Goal: Transaction & Acquisition: Purchase product/service

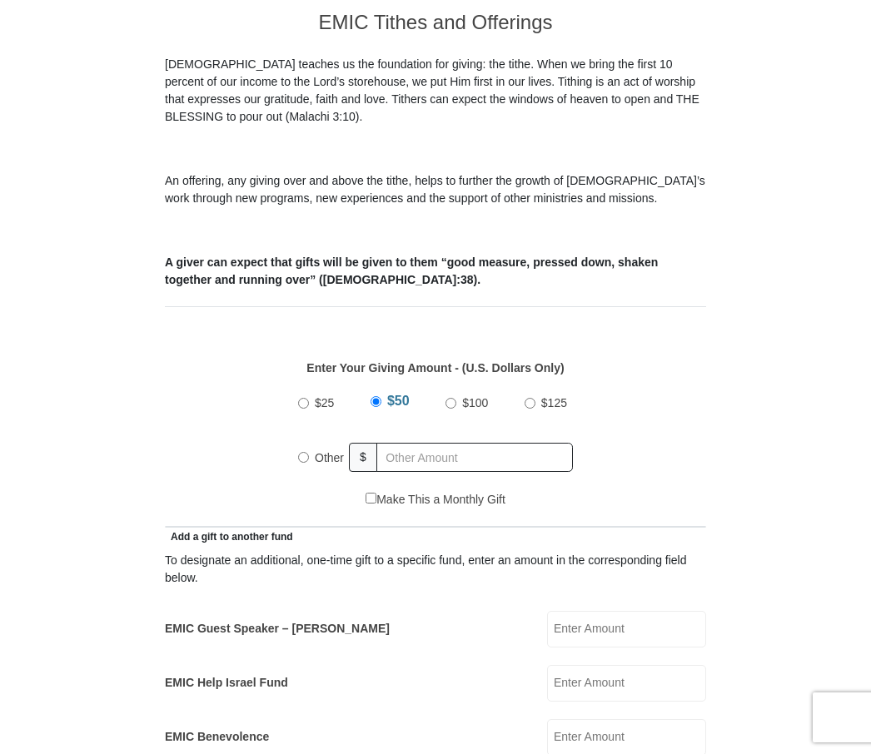
scroll to position [465, 0]
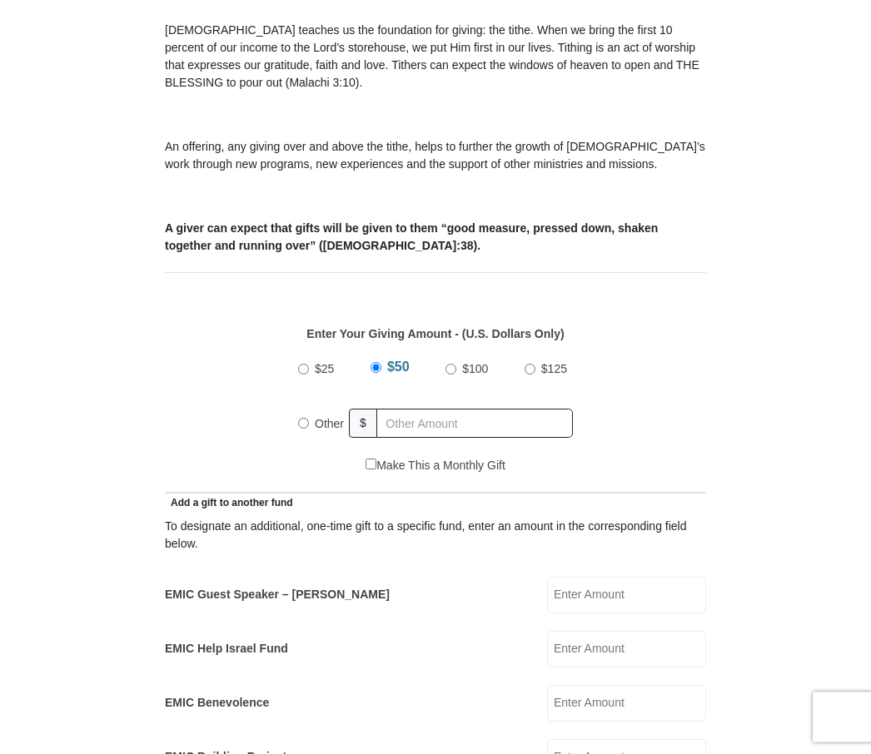
click at [320, 430] on span "Other" at bounding box center [329, 424] width 29 height 13
click at [309, 430] on input "Other" at bounding box center [303, 424] width 11 height 11
radio input "true"
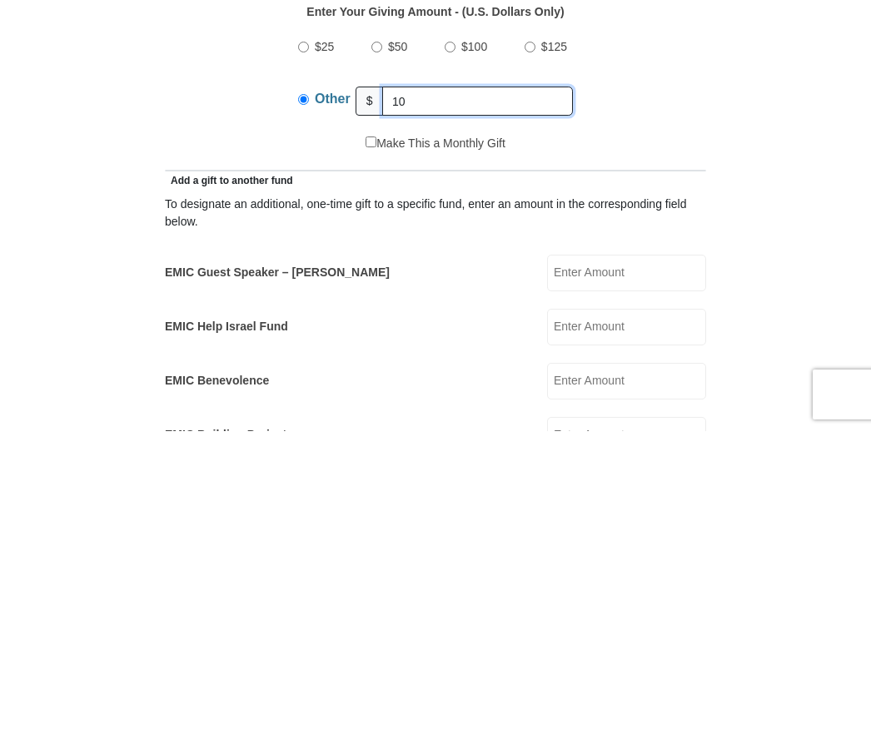
type input "1"
click at [316, 404] on label "Other" at bounding box center [332, 425] width 47 height 42
click at [309, 417] on input "Other" at bounding box center [303, 422] width 11 height 11
click at [294, 350] on div "$25 $50 $100 $125 Other $" at bounding box center [435, 404] width 291 height 108
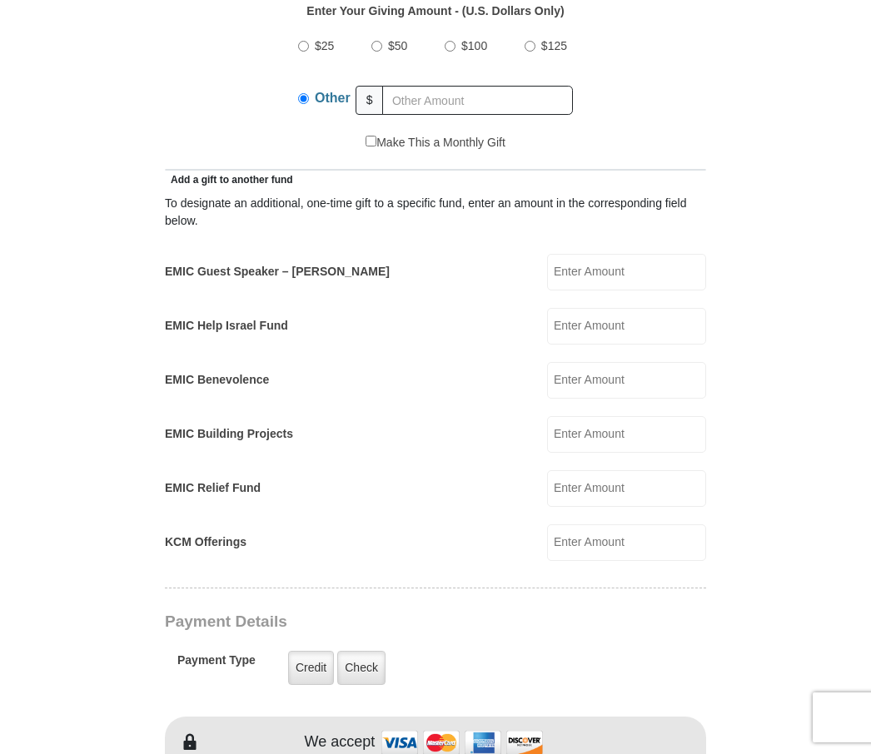
click at [687, 87] on div "$25 $50 $100 $125 Other $" at bounding box center [436, 80] width 524 height 108
click at [380, 44] on input "$50" at bounding box center [376, 46] width 11 height 11
radio input "true"
click at [604, 276] on input "EMIC Guest Speaker – [PERSON_NAME]" at bounding box center [626, 272] width 159 height 37
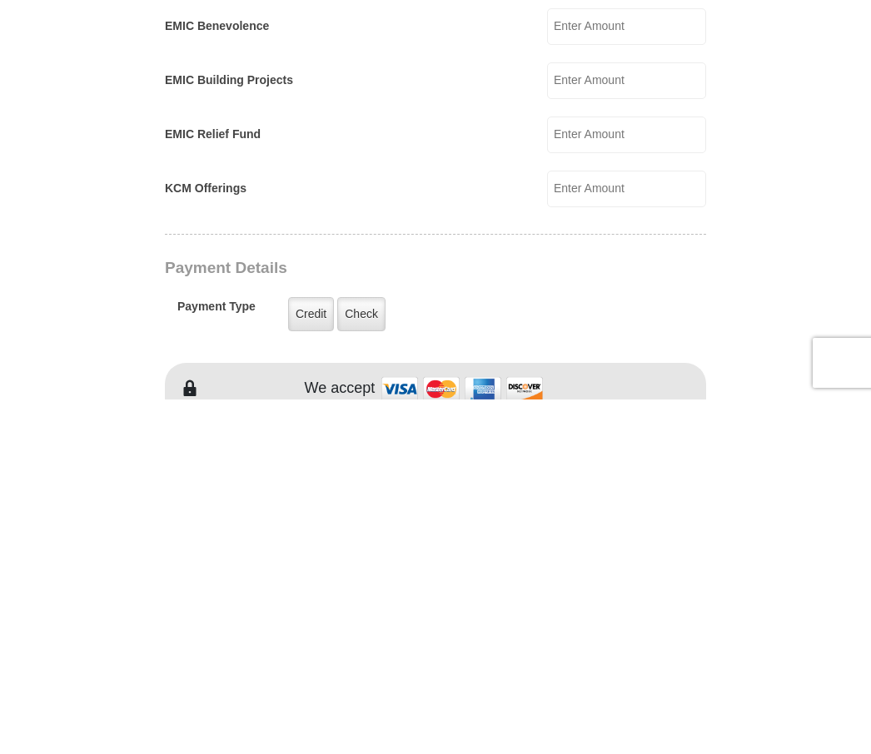
type input "100.00"
click at [308, 652] on label "Credit" at bounding box center [311, 669] width 46 height 34
click at [0, 0] on input "Credit" at bounding box center [0, 0] width 0 height 0
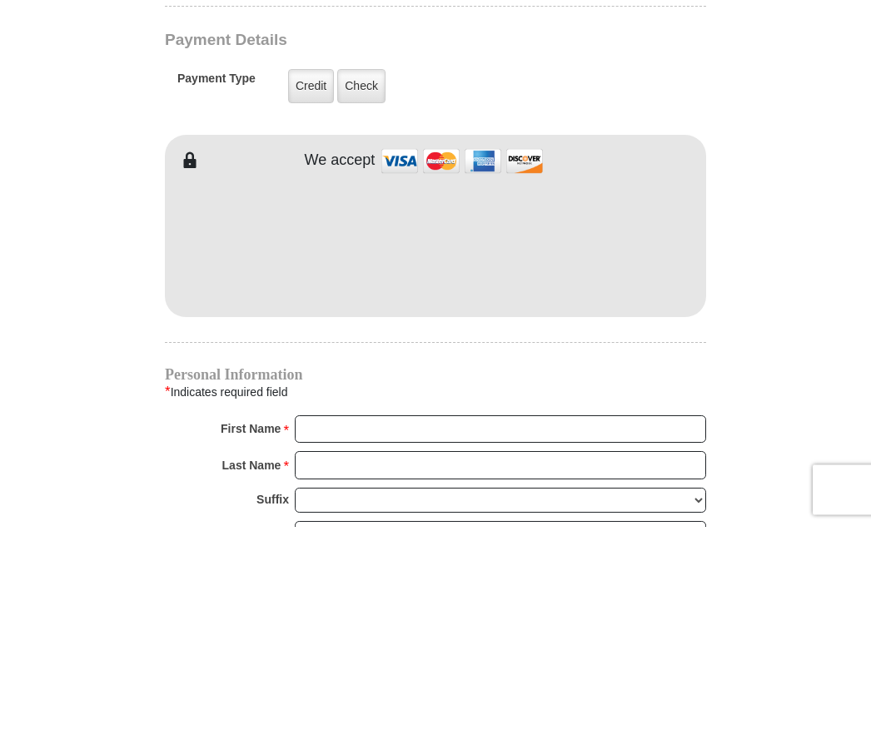
scroll to position [1371, 0]
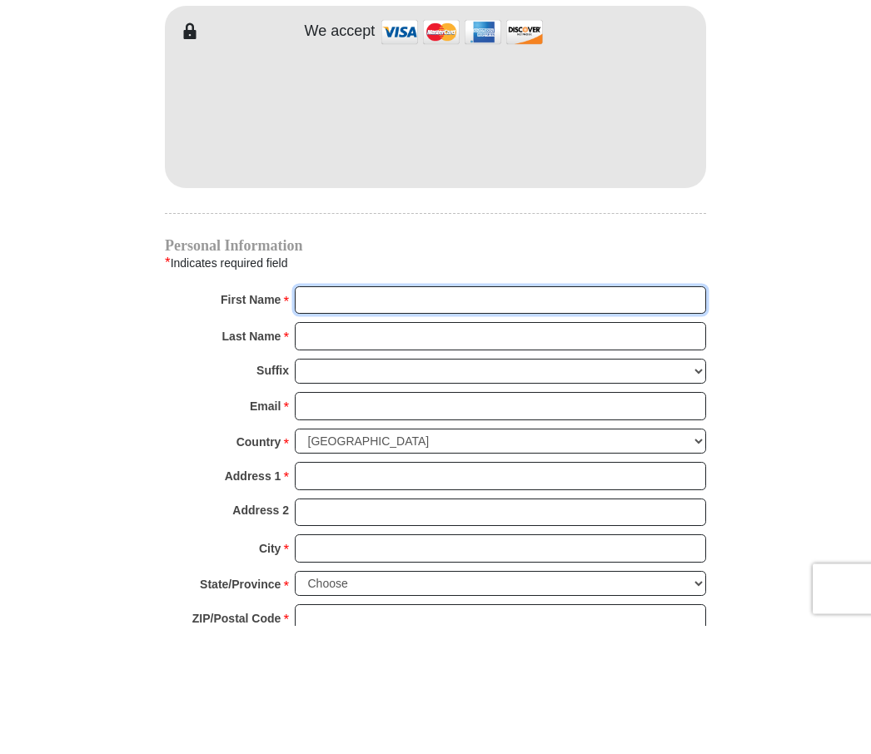
click at [309, 415] on input "First Name *" at bounding box center [500, 429] width 411 height 28
type input "[PERSON_NAME]"
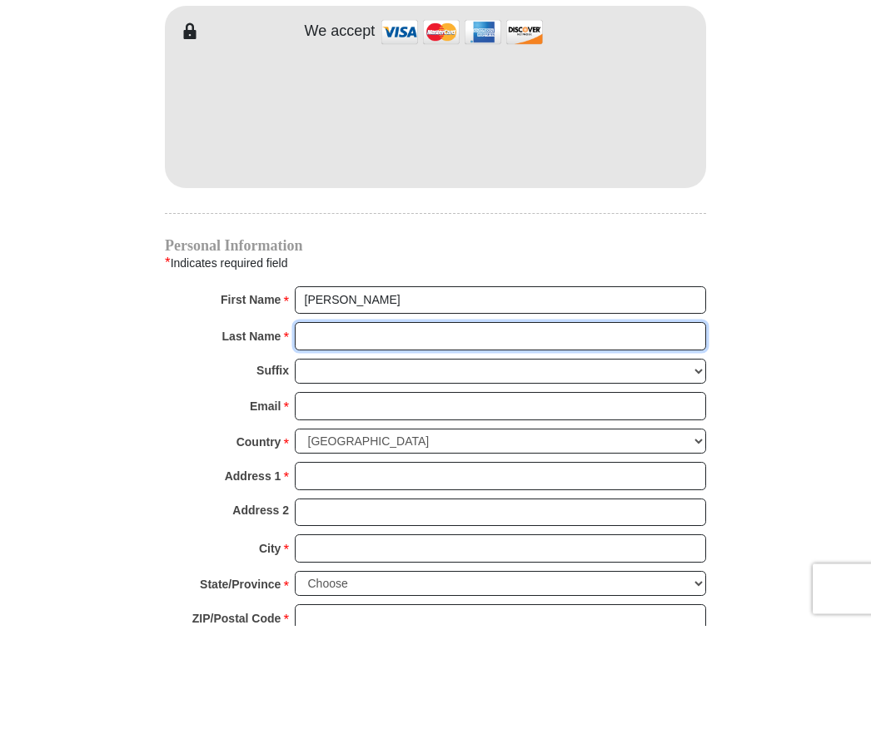
click at [317, 451] on input "Last Name *" at bounding box center [500, 465] width 411 height 28
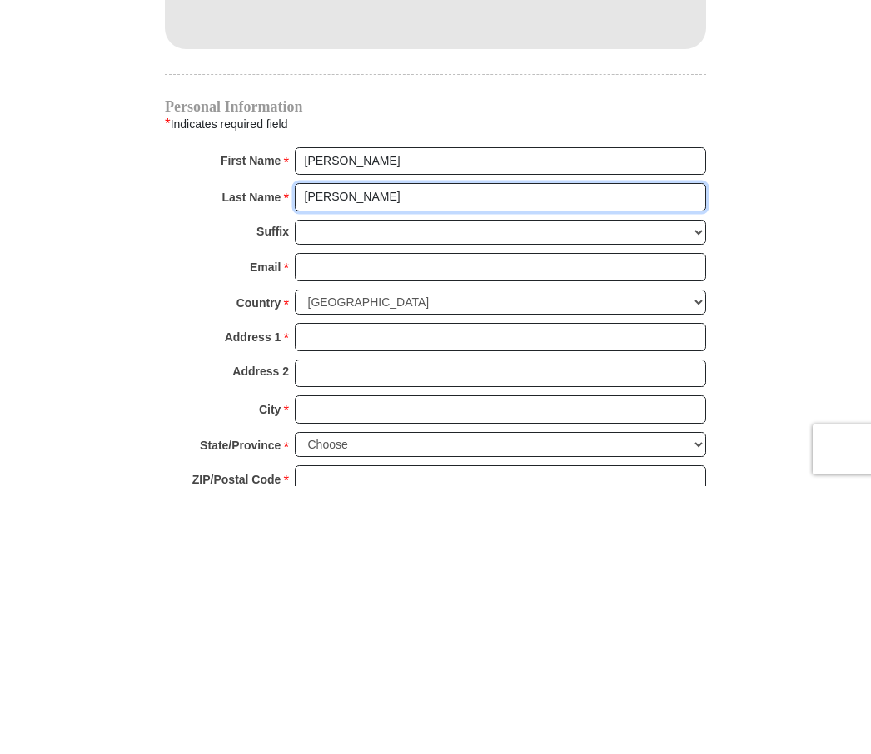
type input "[PERSON_NAME]"
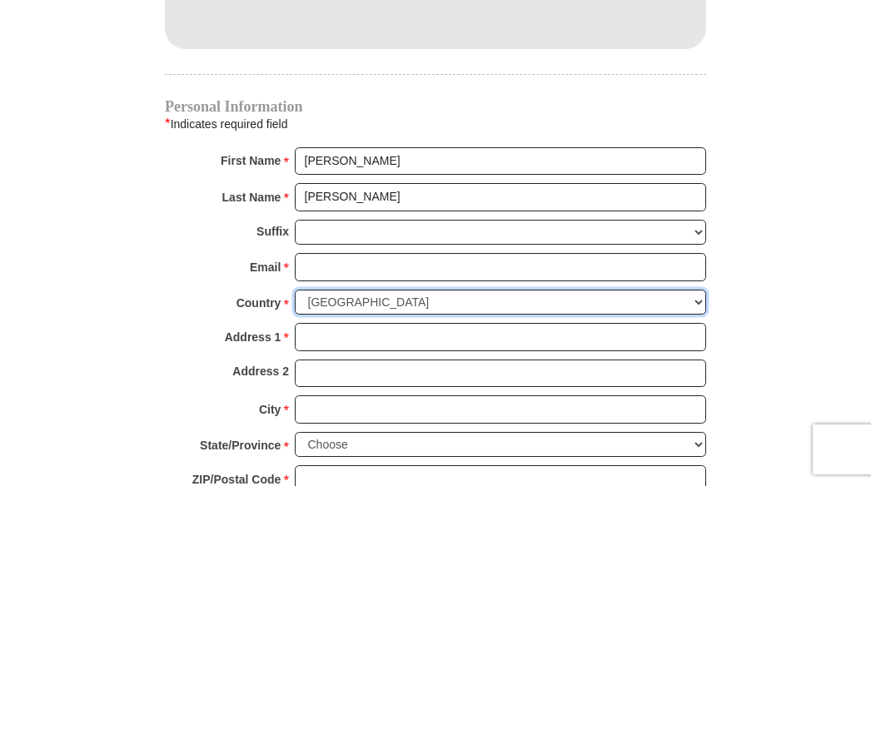
click at [376, 558] on select "[GEOGRAPHIC_DATA] [GEOGRAPHIC_DATA] [GEOGRAPHIC_DATA] [GEOGRAPHIC_DATA] [GEOGRA…" at bounding box center [500, 571] width 411 height 26
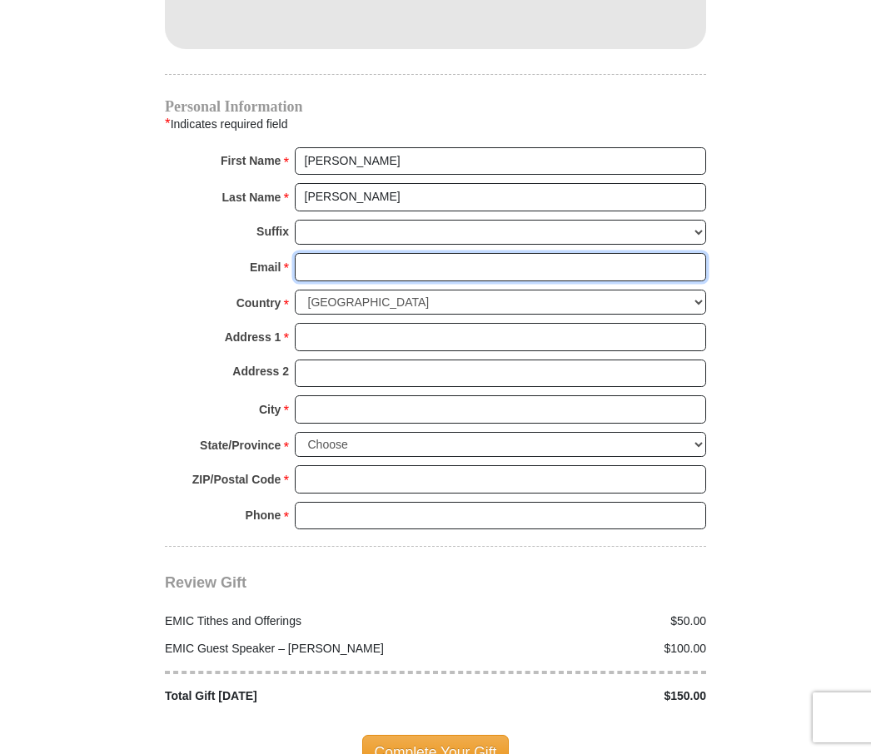
click at [326, 269] on input "Email *" at bounding box center [500, 267] width 411 height 28
type input "[EMAIL_ADDRESS][DOMAIN_NAME]"
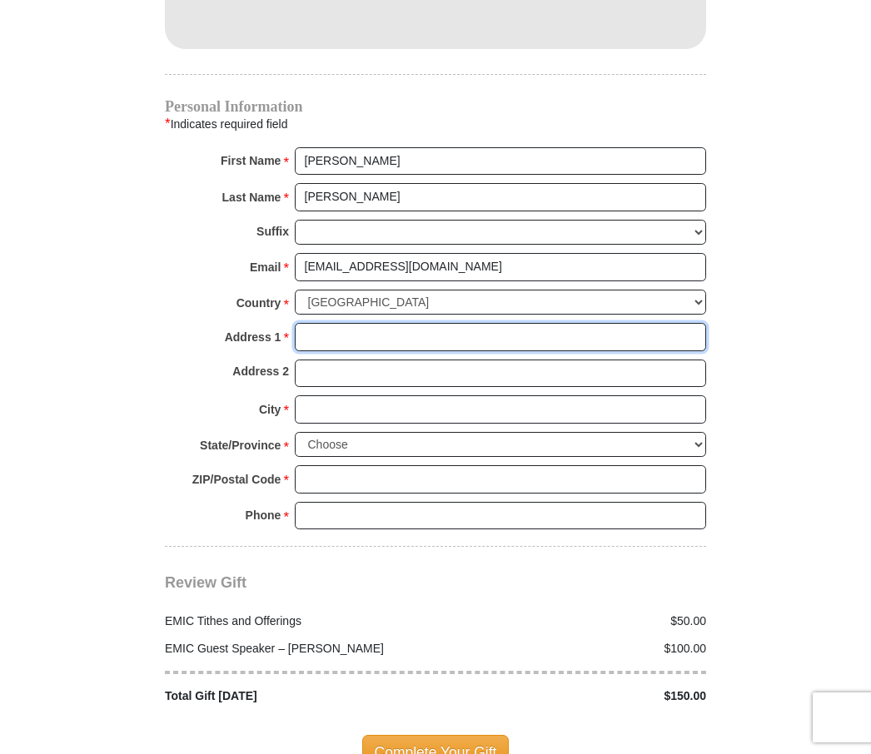
click at [321, 328] on input "Address 1 *" at bounding box center [500, 337] width 411 height 28
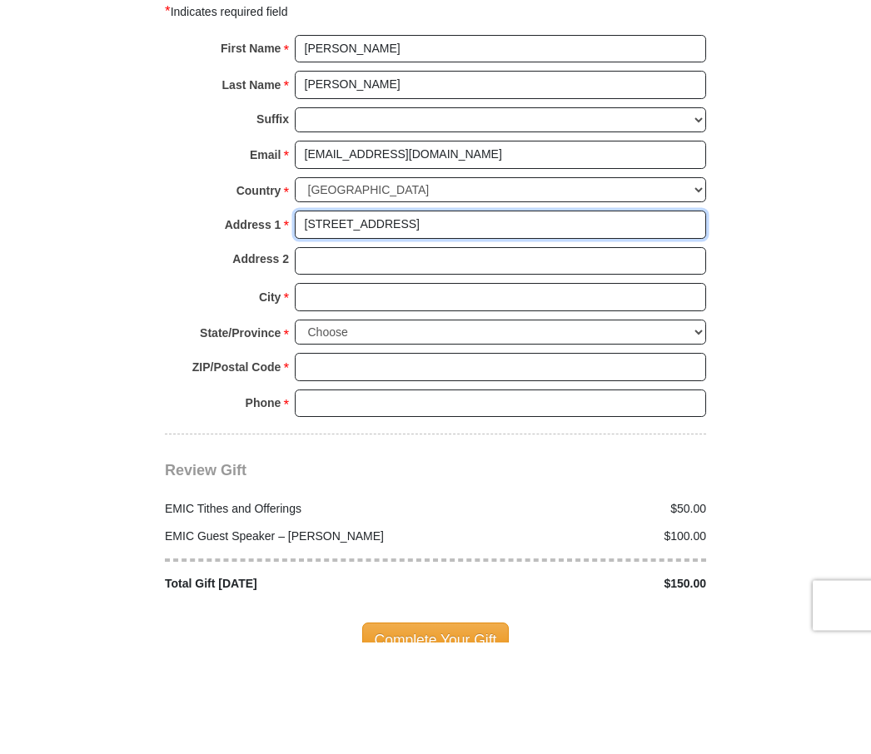
type input "[STREET_ADDRESS]"
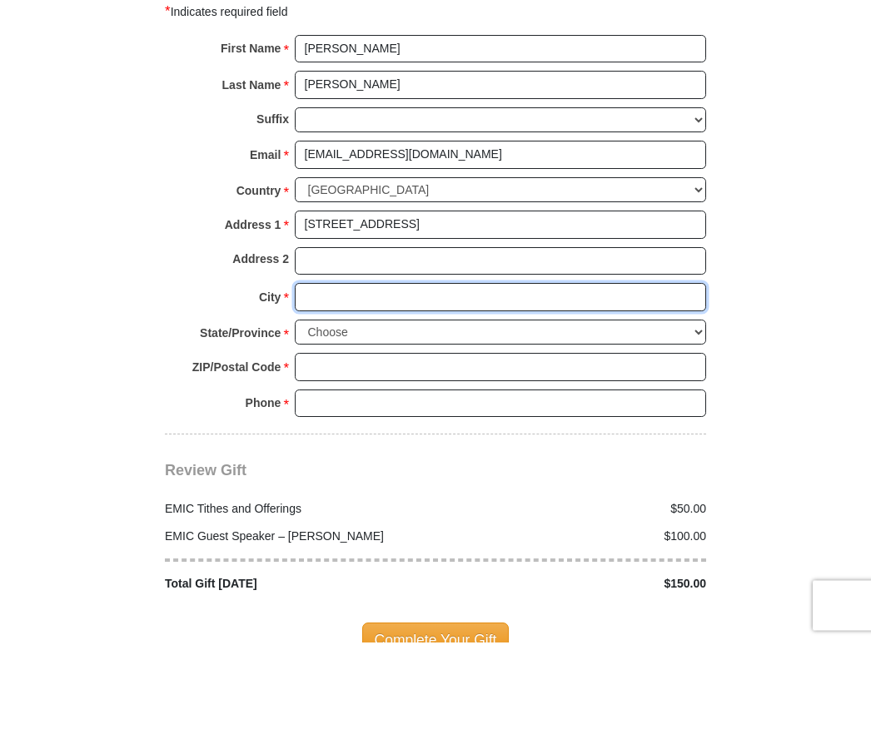
click at [317, 396] on input "City *" at bounding box center [500, 410] width 411 height 28
type input "[GEOGRAPHIC_DATA]"
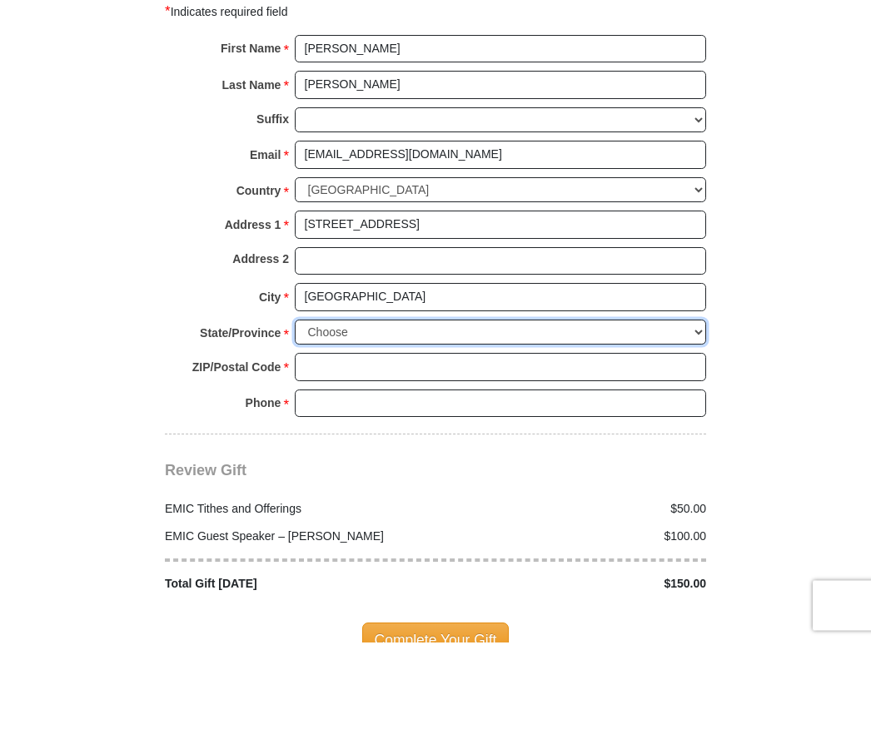
click at [342, 432] on select "Choose [US_STATE] [US_STATE] [US_STATE] [US_STATE] [US_STATE] Armed Forces Amer…" at bounding box center [500, 445] width 411 height 26
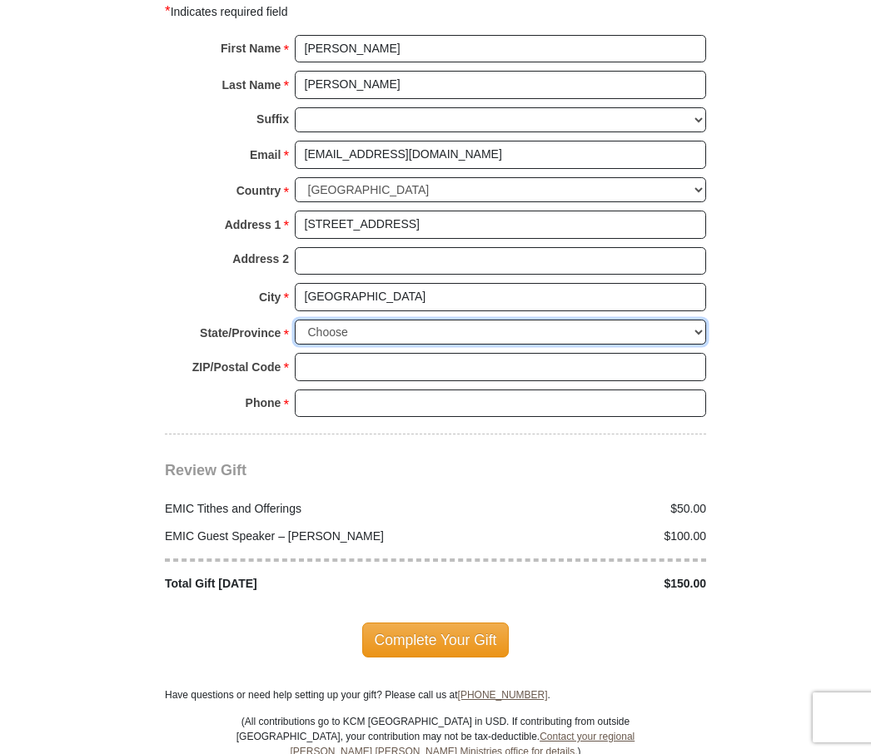
select select "OH"
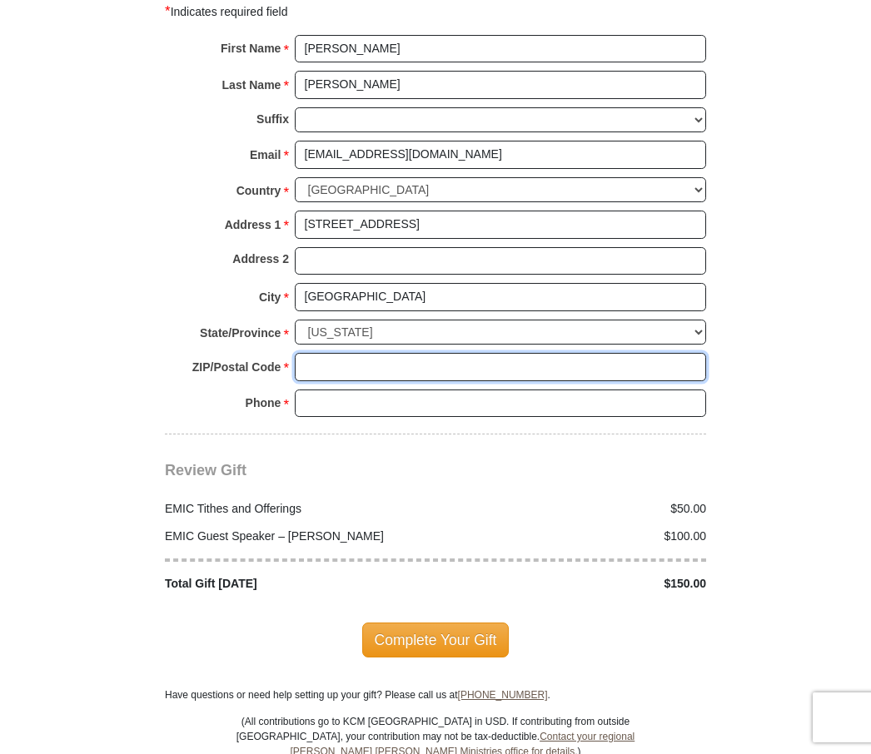
click at [317, 354] on input "ZIP/Postal Code *" at bounding box center [500, 367] width 411 height 28
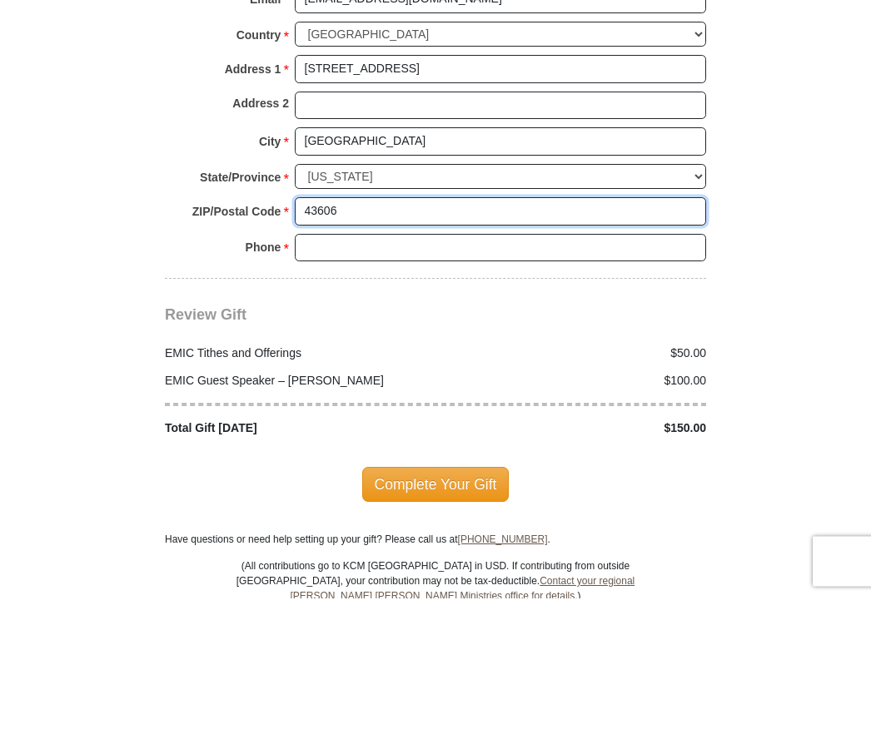
type input "43606"
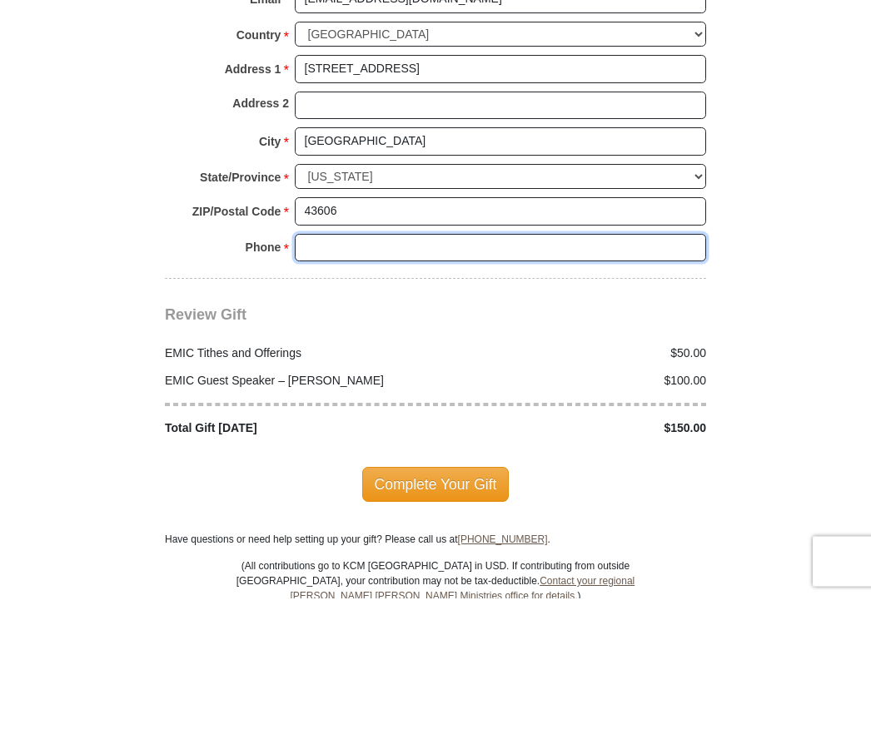
click at [326, 391] on input "Phone * *" at bounding box center [500, 405] width 411 height 28
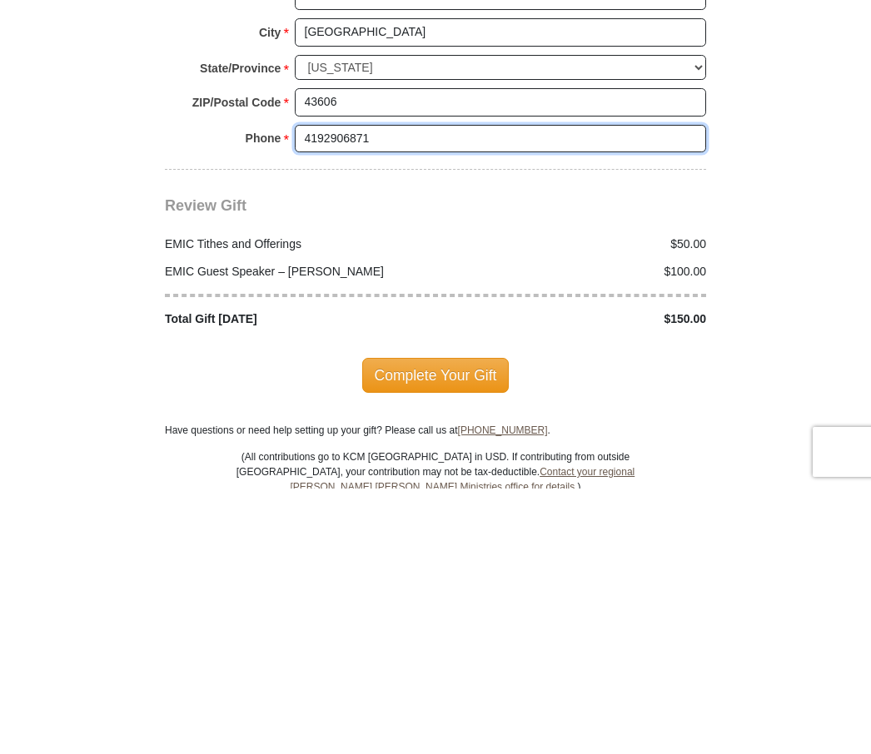
type input "4192906871"
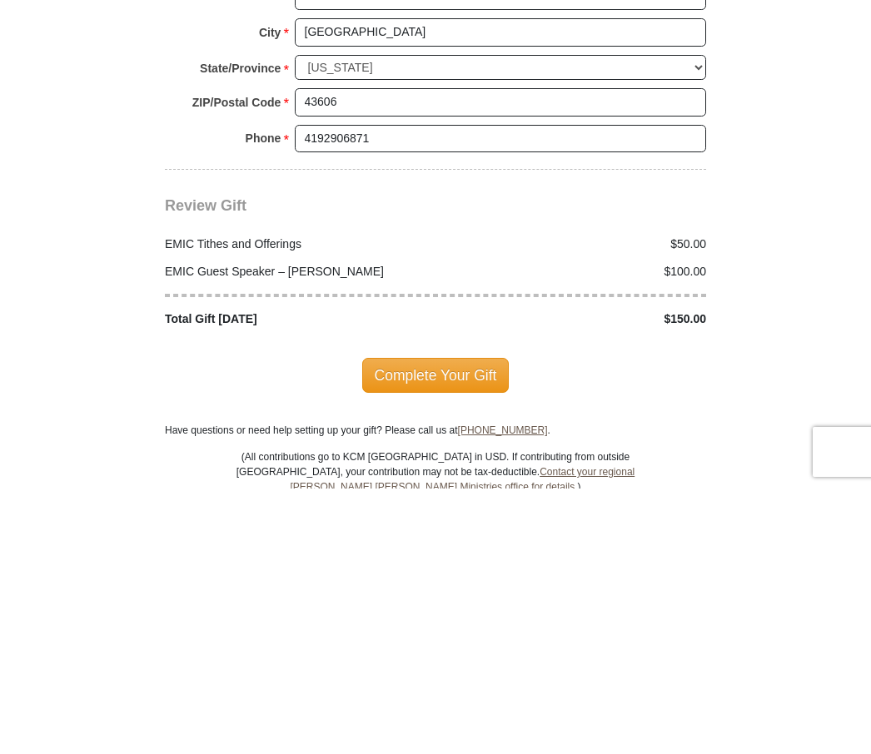
click at [450, 624] on span "Complete Your Gift" at bounding box center [435, 641] width 147 height 35
